Goal: Information Seeking & Learning: Learn about a topic

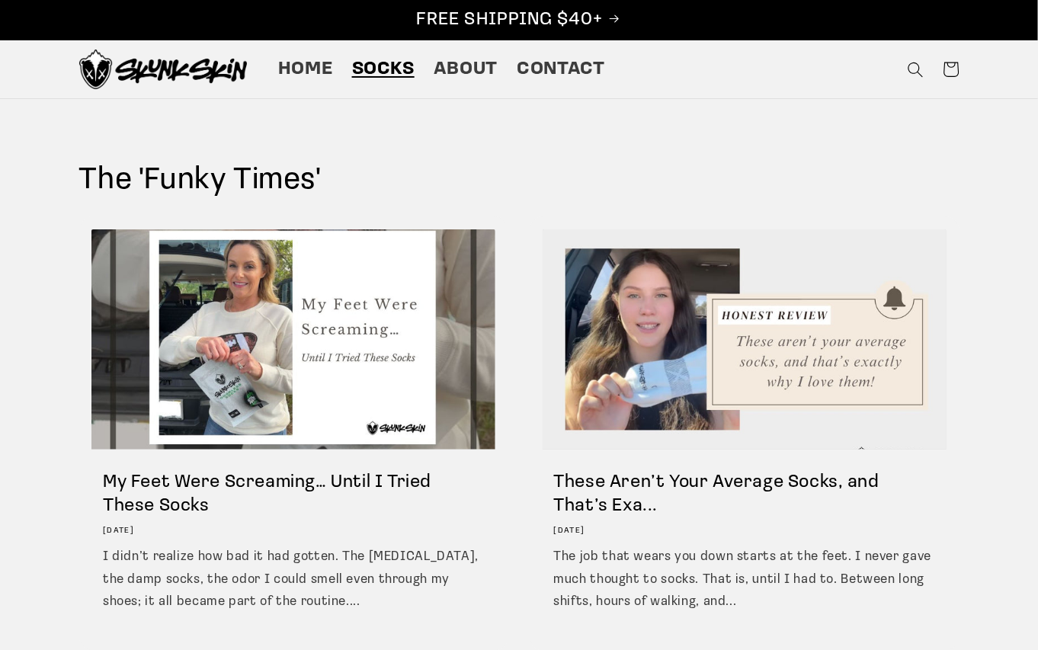
click at [381, 66] on span "Socks" at bounding box center [383, 70] width 63 height 24
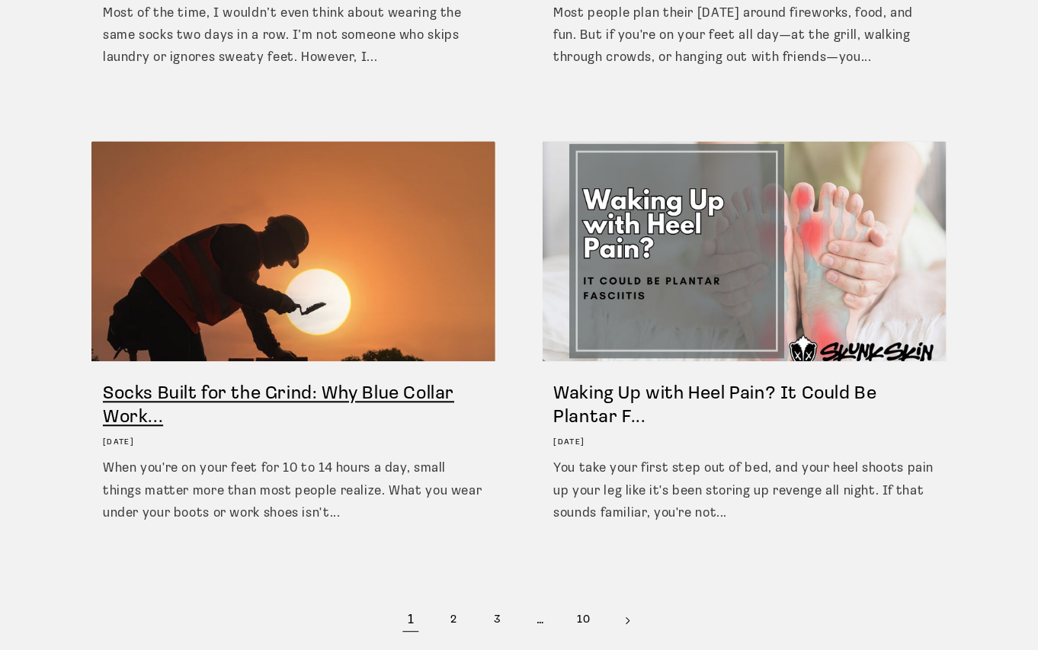
scroll to position [1125, 0]
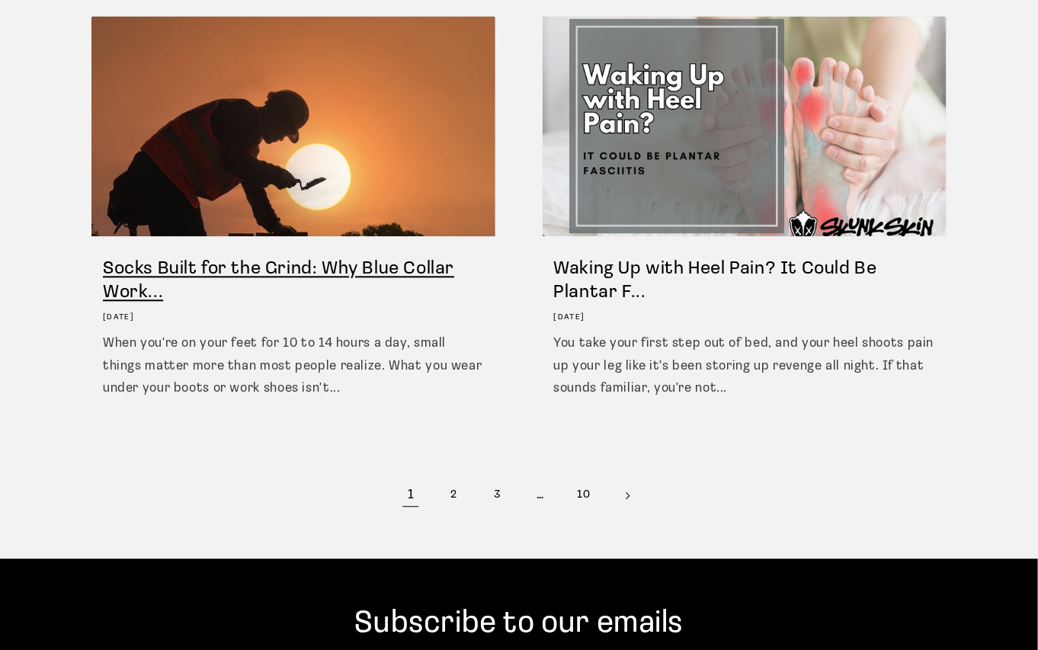
drag, startPoint x: 78, startPoint y: 261, endPoint x: 236, endPoint y: 267, distance: 158.6
copy link "Socks Built for the Grind: Why Blue Collar Work..."
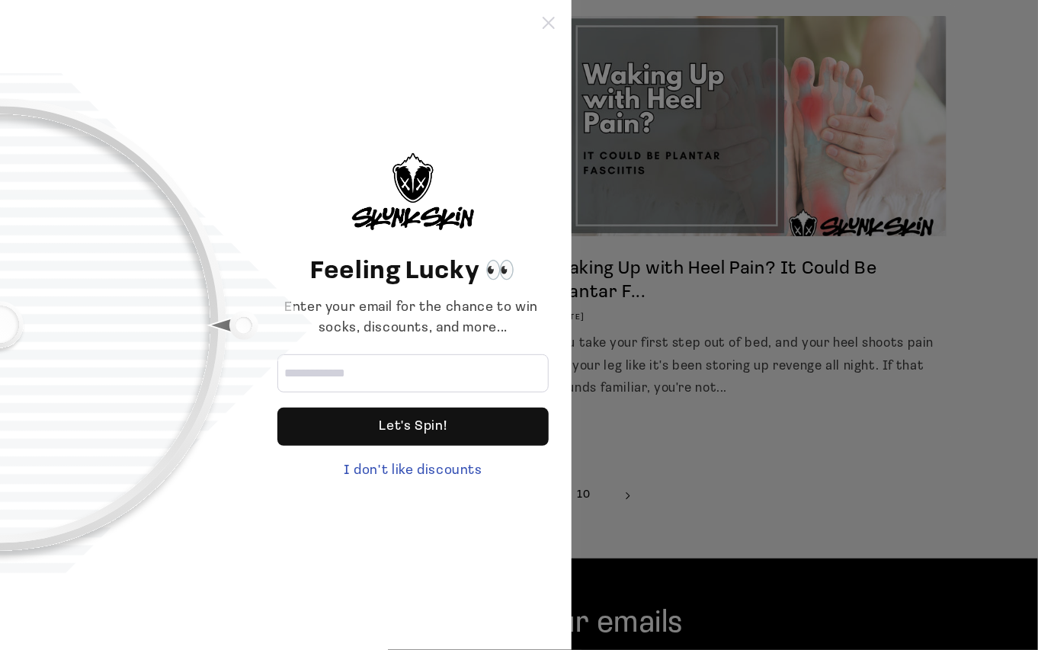
click at [550, 17] on icon at bounding box center [549, 23] width 12 height 12
